Goal: Transaction & Acquisition: Purchase product/service

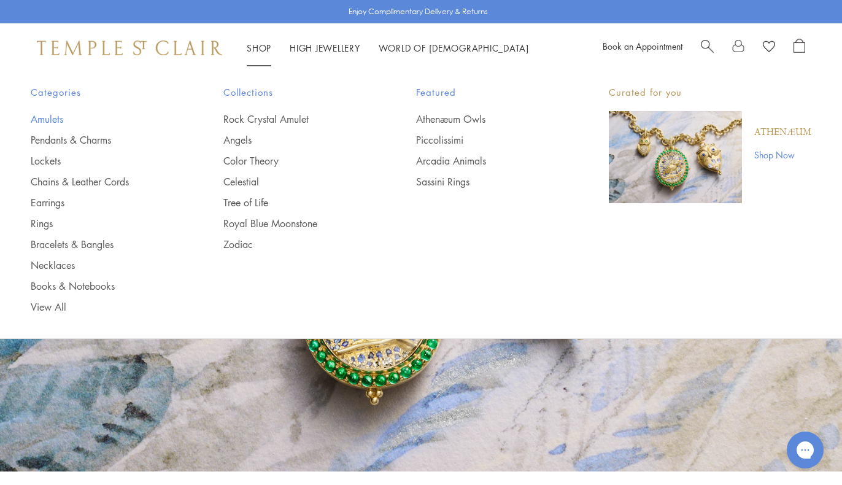
click at [50, 125] on link "Amulets" at bounding box center [103, 118] width 144 height 13
click at [106, 137] on link "Pendants & Charms" at bounding box center [103, 139] width 144 height 13
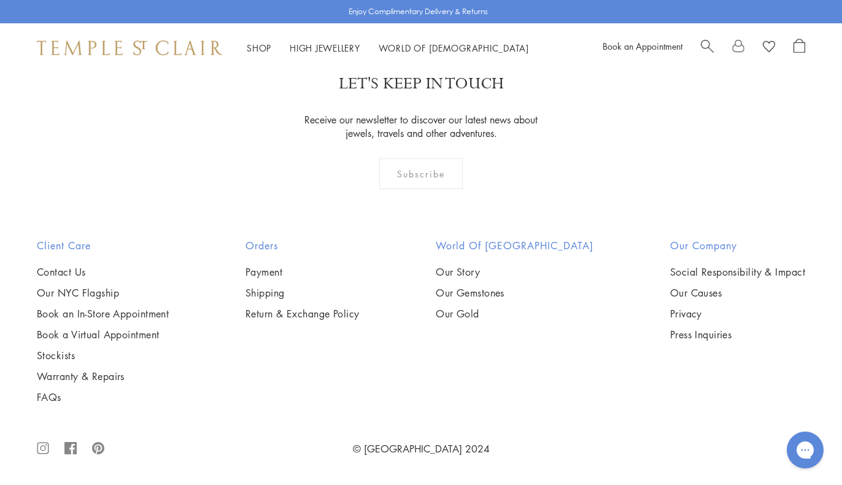
scroll to position [7537, 0]
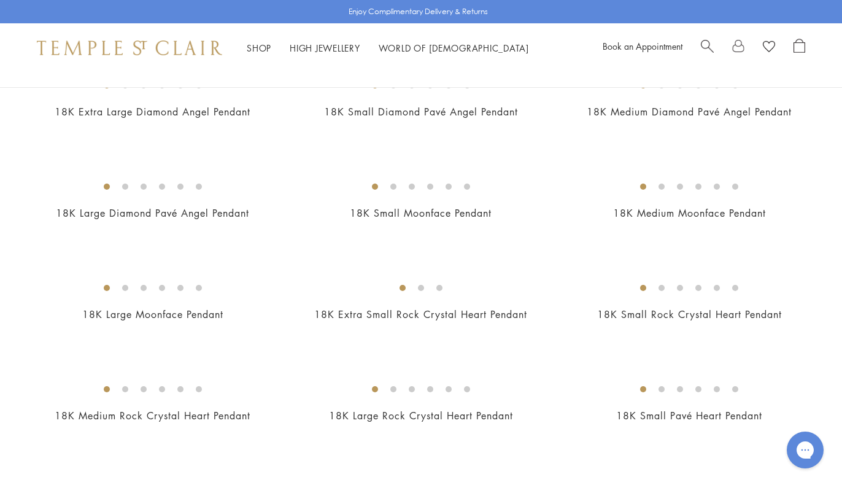
scroll to position [763, 0]
click at [0, 0] on img at bounding box center [0, 0] width 0 height 0
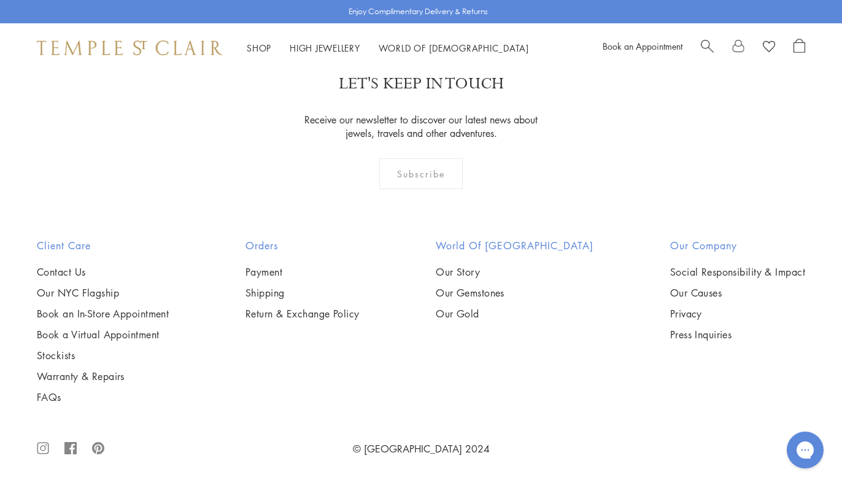
scroll to position [6666, 0]
click at [0, 0] on img at bounding box center [0, 0] width 0 height 0
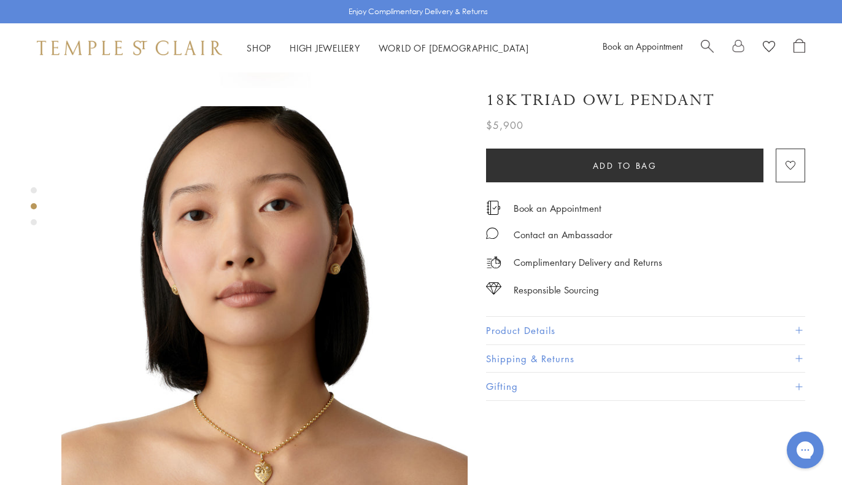
scroll to position [444, 0]
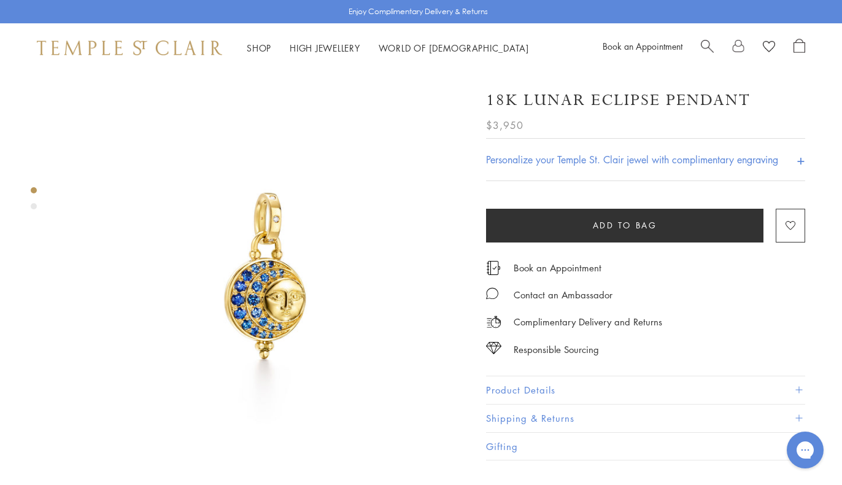
click at [571, 393] on button "Product Details" at bounding box center [645, 390] width 319 height 28
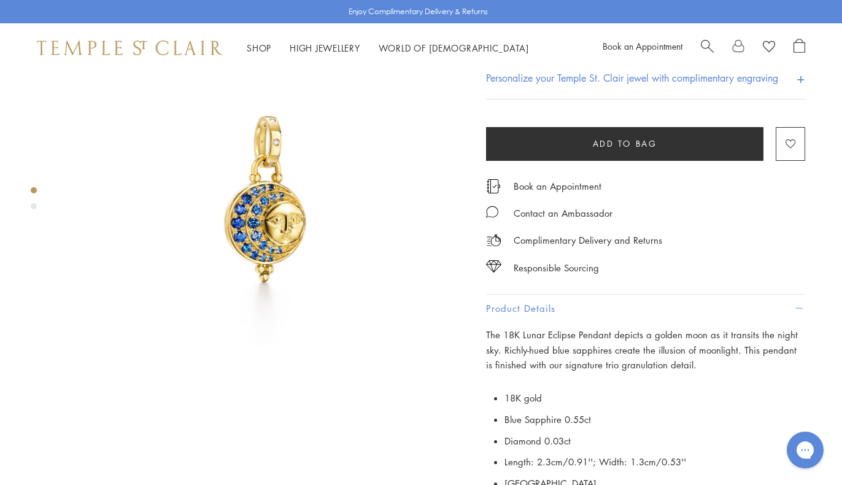
scroll to position [80, 0]
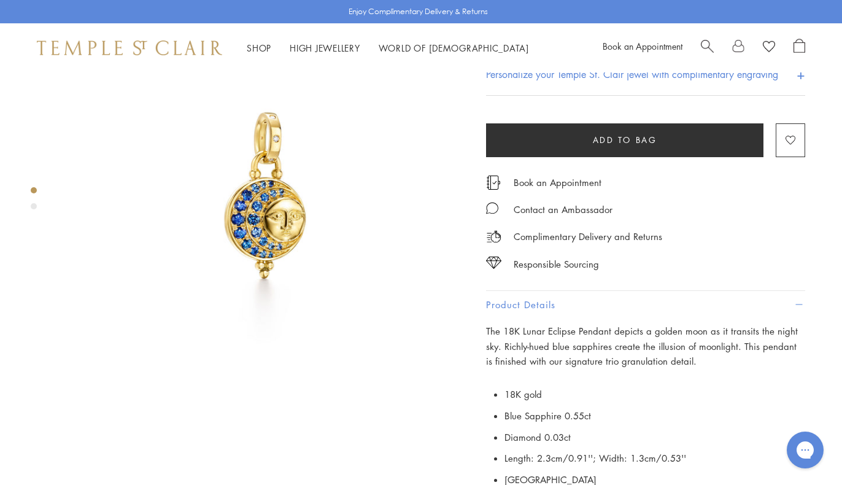
click at [379, 143] on img at bounding box center [264, 195] width 406 height 406
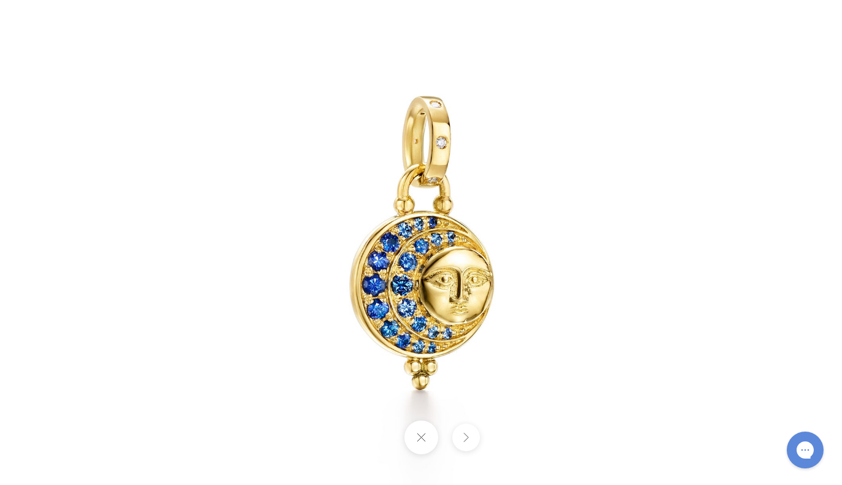
click at [432, 441] on button at bounding box center [421, 437] width 34 height 34
